Goal: Find specific page/section: Find specific page/section

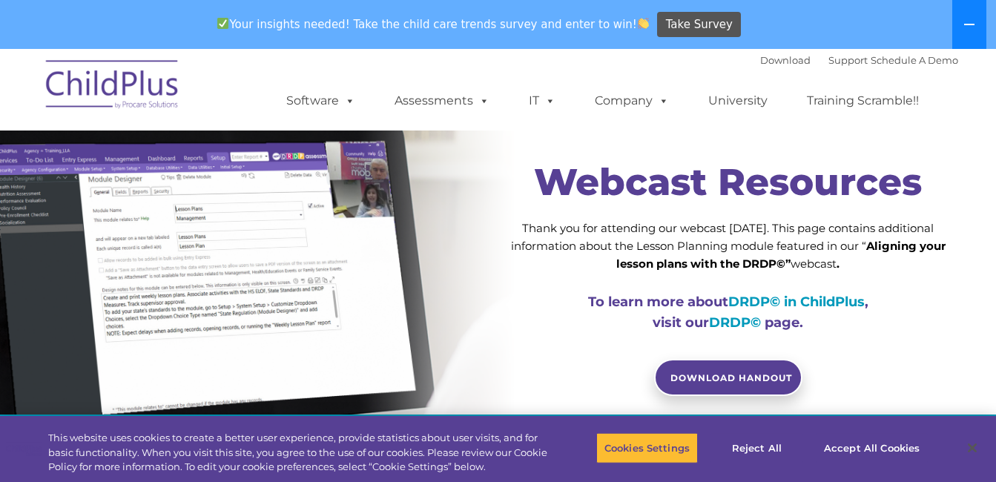
click at [977, 13] on button at bounding box center [970, 24] width 34 height 49
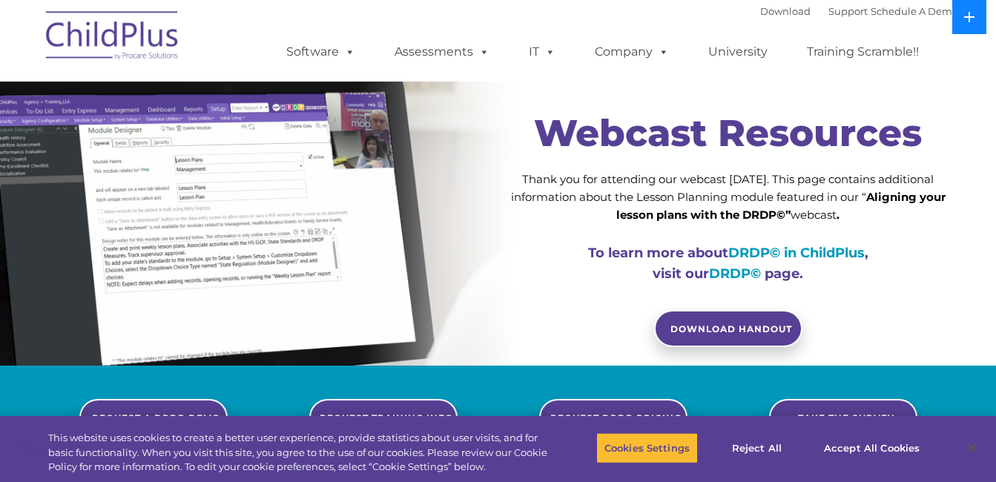
click at [977, 13] on button at bounding box center [970, 17] width 34 height 34
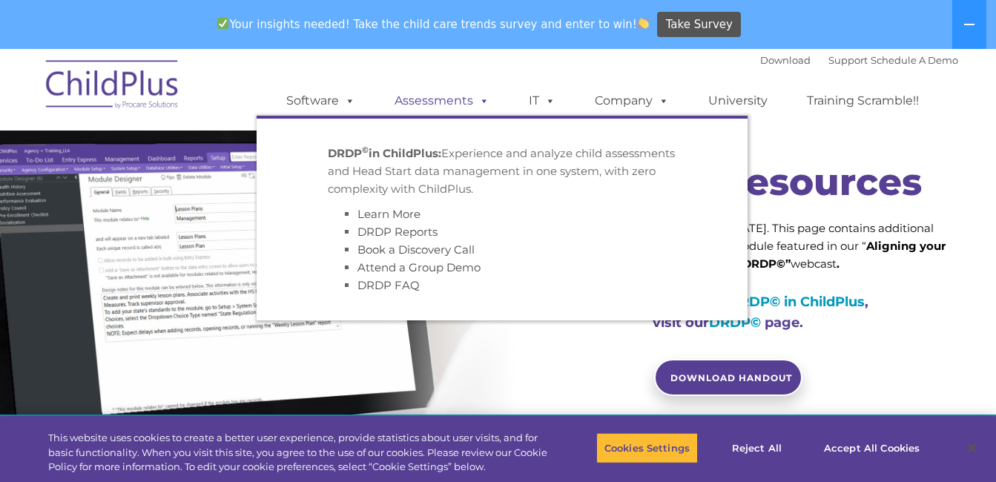
click at [477, 102] on span at bounding box center [481, 100] width 16 height 14
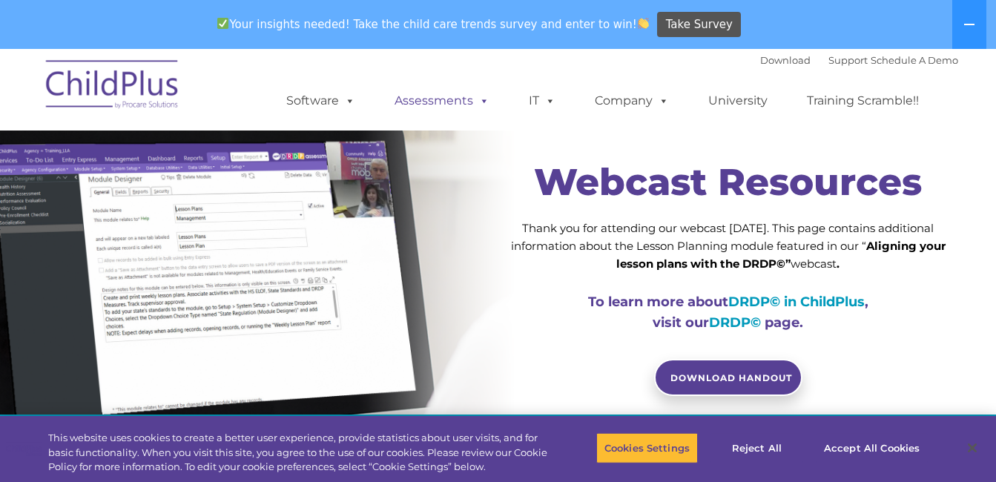
click at [477, 102] on span at bounding box center [481, 100] width 16 height 14
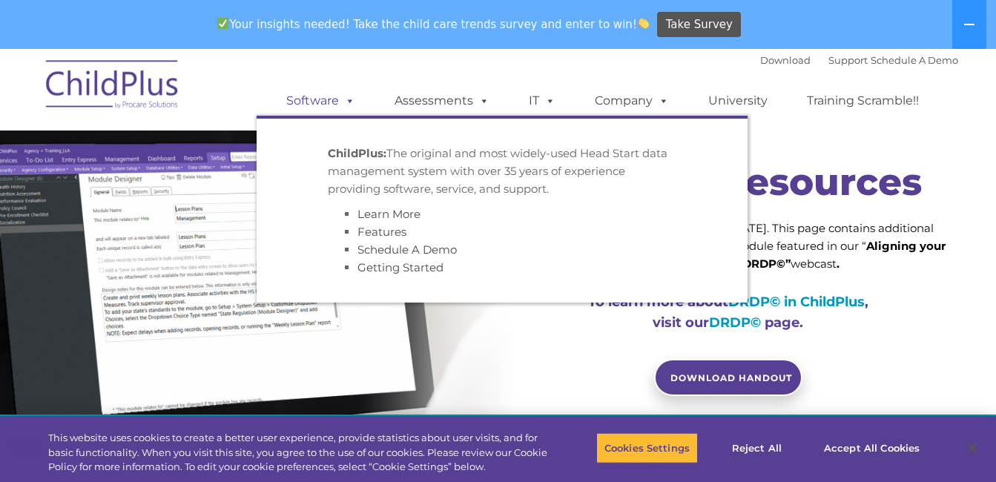
click at [339, 107] on span at bounding box center [347, 100] width 16 height 14
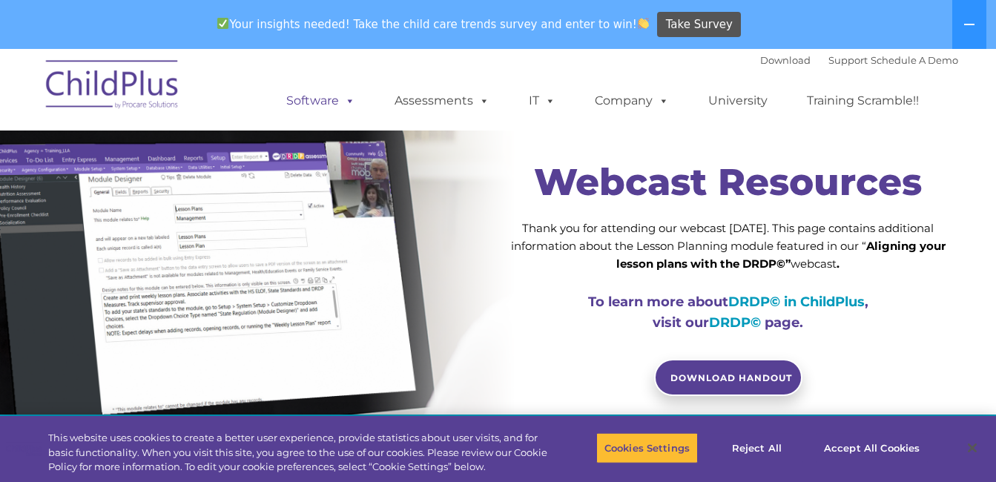
click at [339, 107] on span at bounding box center [347, 100] width 16 height 14
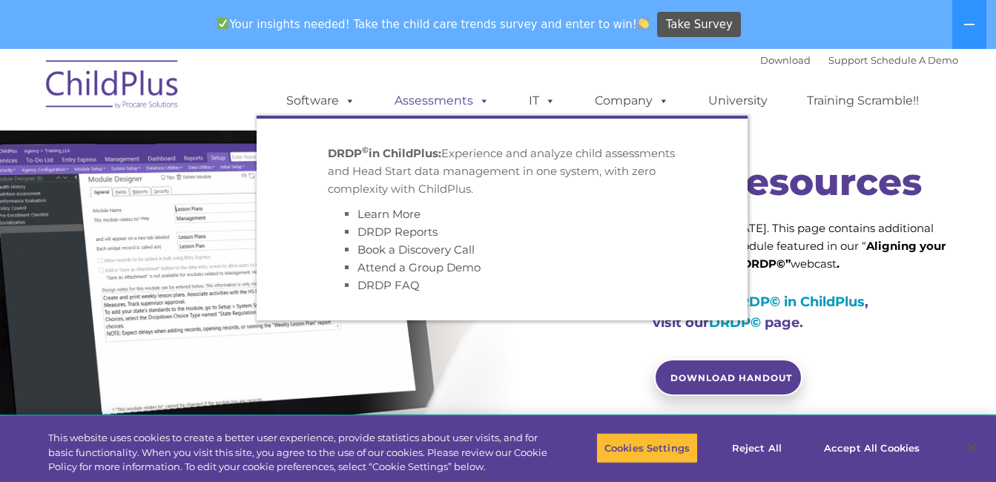
click at [462, 102] on link "Assessments" at bounding box center [442, 101] width 125 height 30
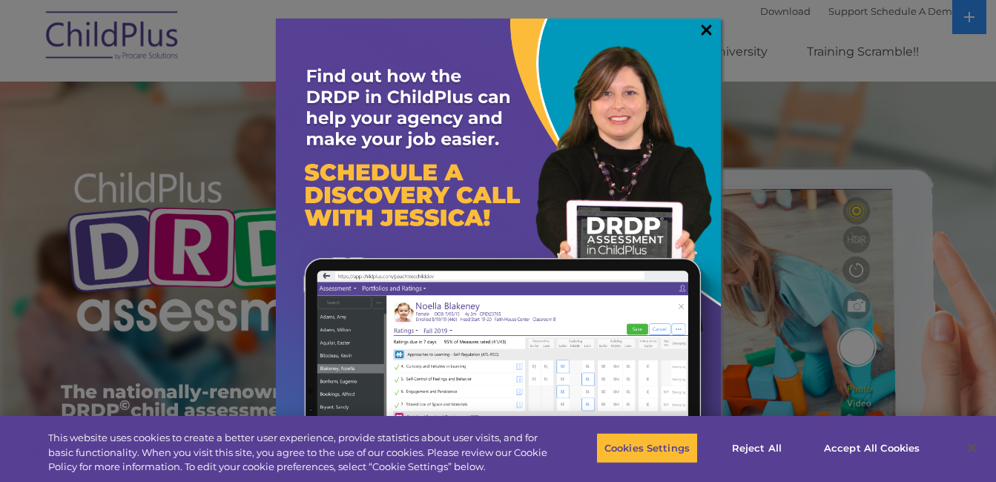
click at [707, 24] on link "×" at bounding box center [706, 29] width 17 height 15
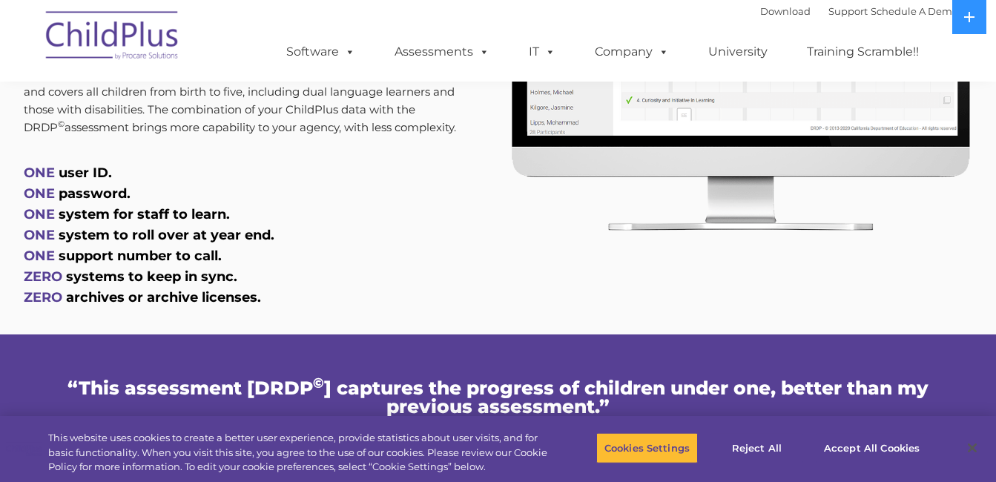
scroll to position [783, 0]
